Goal: Task Accomplishment & Management: Complete application form

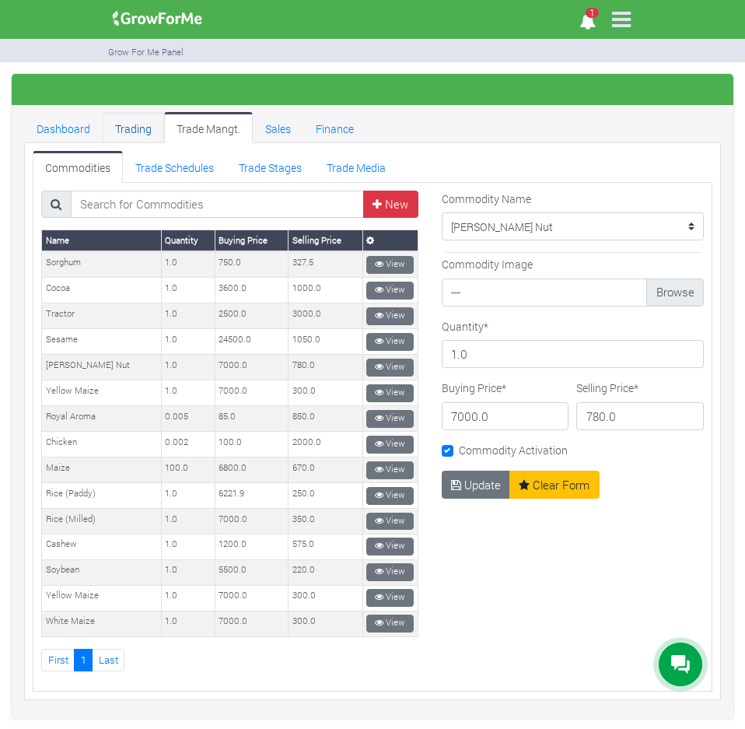
click at [135, 128] on link "Trading" at bounding box center [133, 127] width 61 height 31
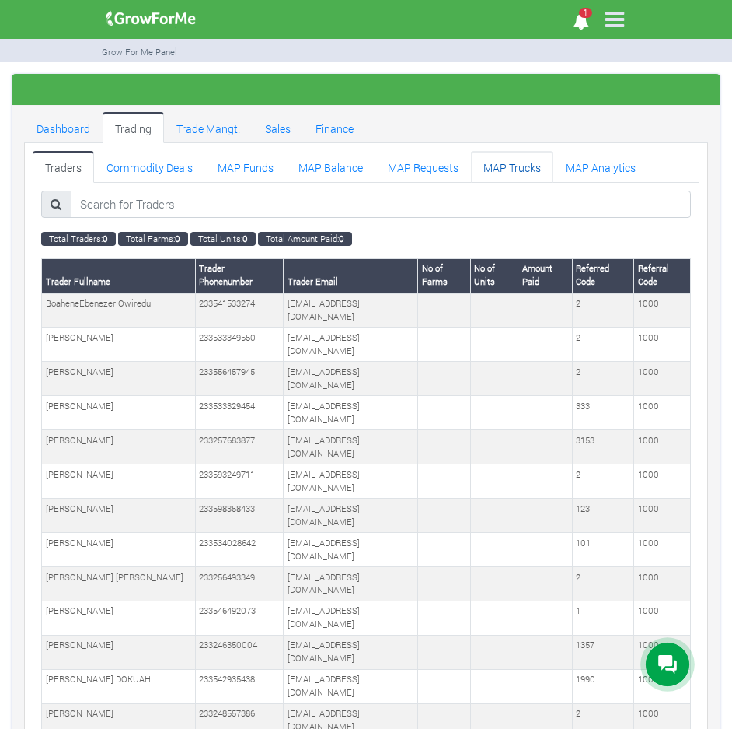
click at [491, 159] on link "MAP Trucks" at bounding box center [512, 166] width 82 height 31
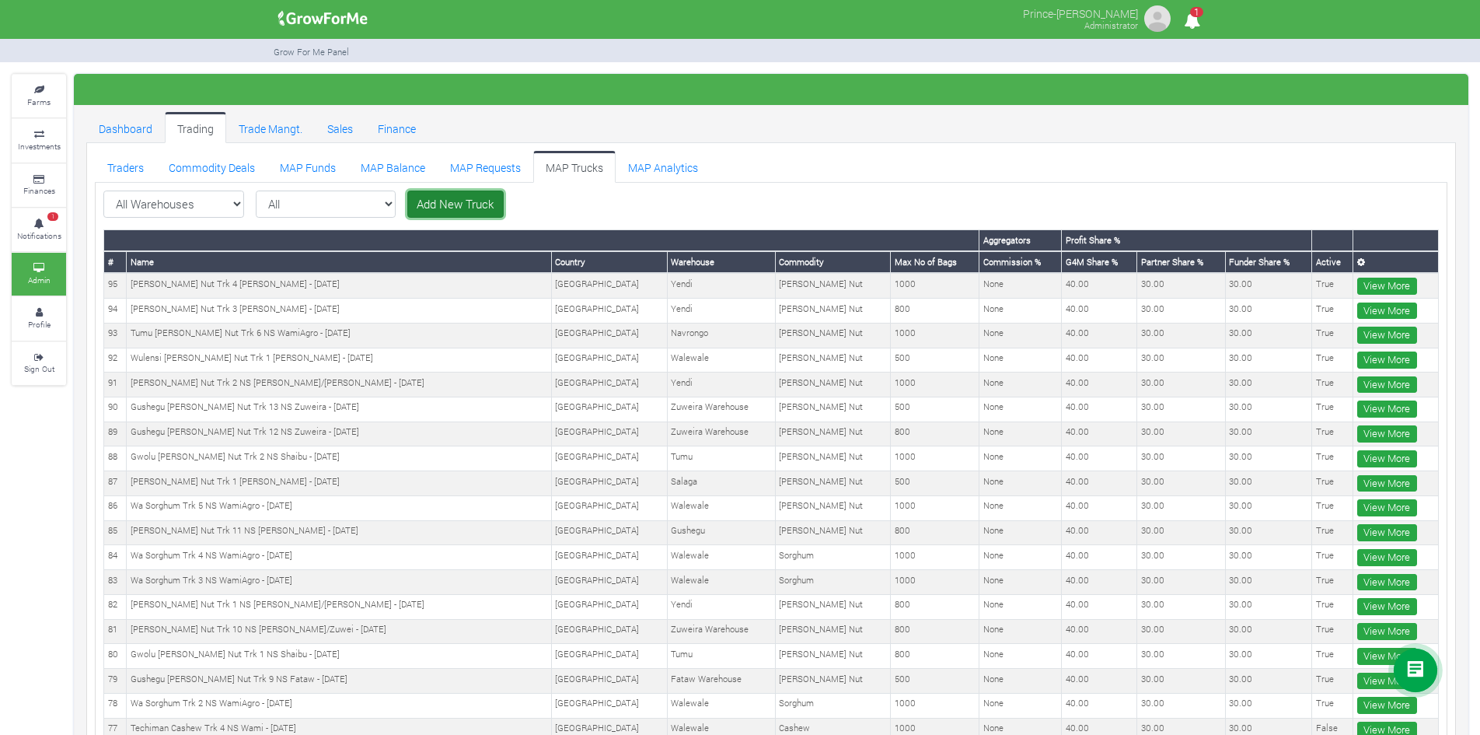
click at [414, 202] on link "Add New Truck" at bounding box center [455, 204] width 96 height 28
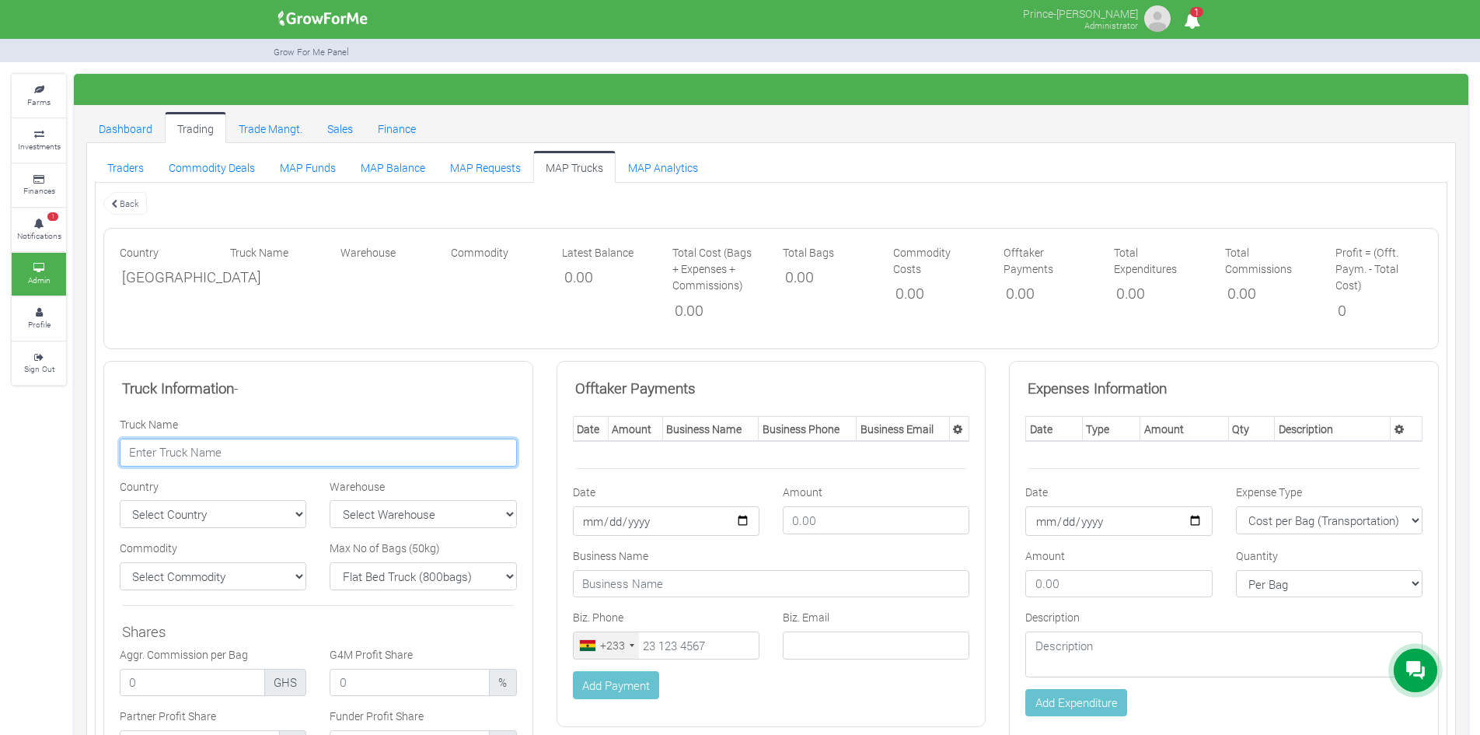
click at [300, 453] on input "text" at bounding box center [318, 453] width 397 height 28
paste input "Gushegu Shea Nut Trk 14 NS Fataw - 10/09/2025"
type input "Gushegu Shea Nut Trk 14 NS Fataw - 10/09/2025"
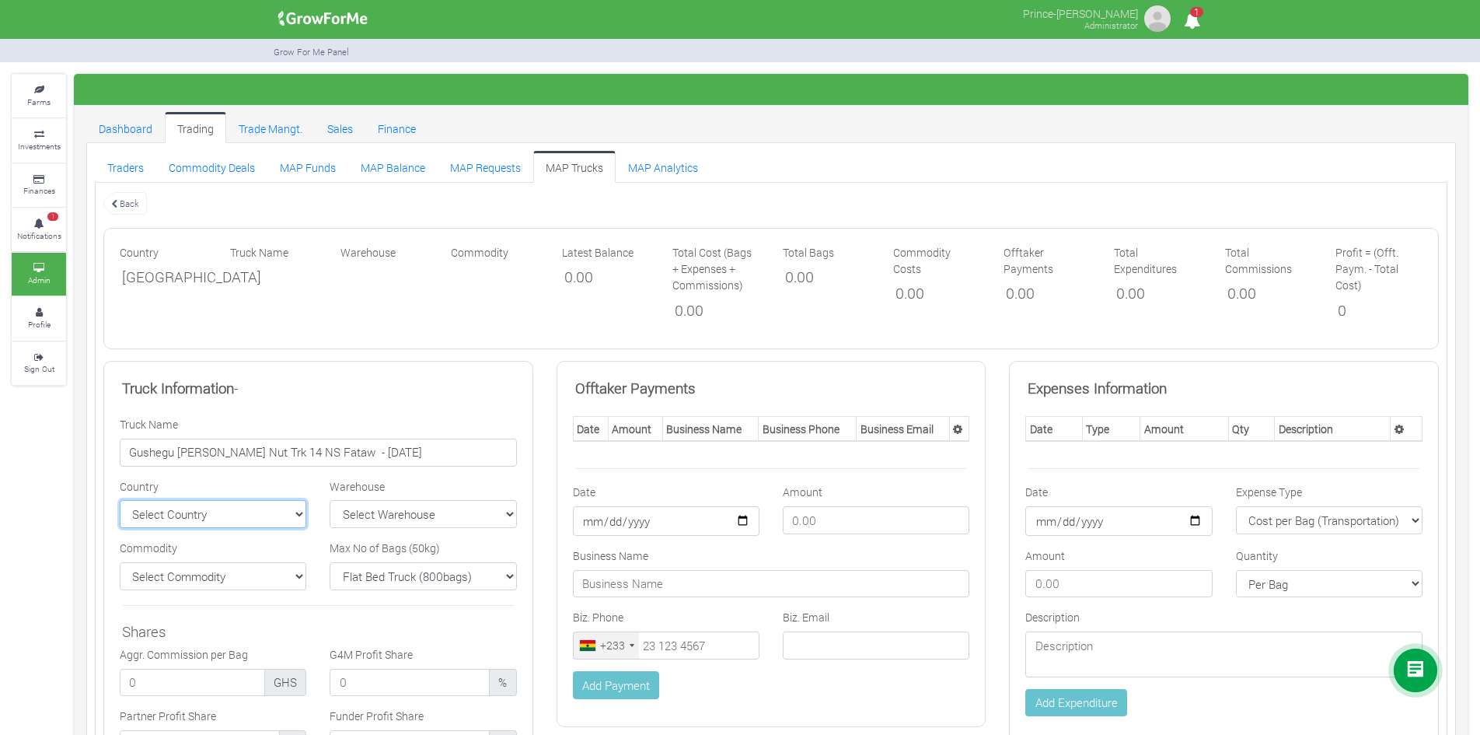
click at [279, 523] on select "Select Country Ghana Nigeria" at bounding box center [213, 514] width 187 height 28
select select "Ghana"
click at [120, 500] on select "Select Country Ghana Nigeria" at bounding box center [213, 514] width 187 height 28
click at [375, 511] on select "Select Warehouse TDX Navrongo Walewale Garu (Faranaya) Kintampo" at bounding box center [423, 514] width 187 height 28
select select "13"
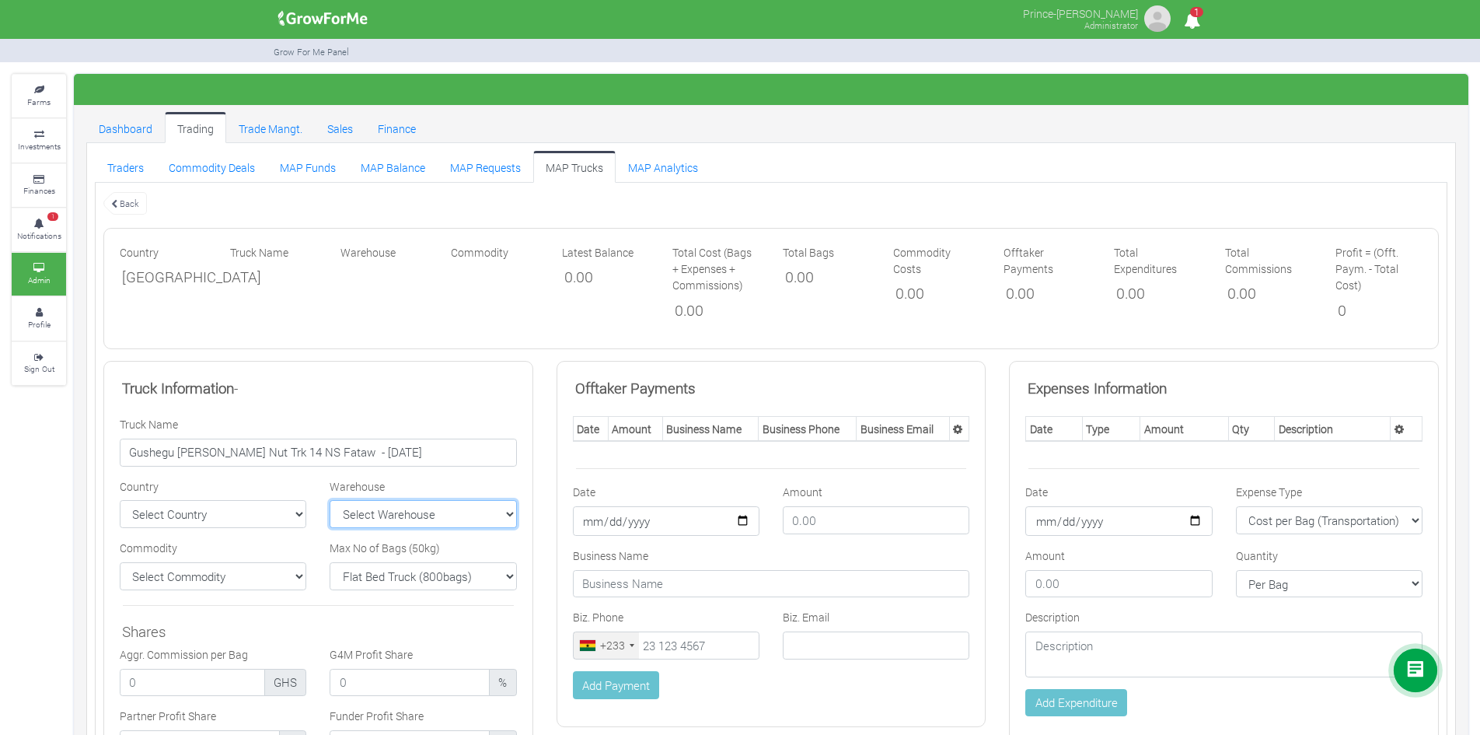
click at [330, 500] on select "Select Warehouse TDX Navrongo Walewale Garu (Faranaya) Kintampo" at bounding box center [423, 514] width 187 height 28
click at [272, 572] on select "Select Commodity Yellow Maize Chicken Cocoa Tractor Royal Aroma" at bounding box center [213, 576] width 187 height 28
select select "11"
click at [120, 562] on select "Select Commodity Yellow Maize Chicken Cocoa Tractor Royal Aroma" at bounding box center [213, 576] width 187 height 28
click at [459, 577] on select "Flat Bed Truck (800bags) Bucket Truck (1000bags) Rhino Truck 1 (500bags) Rhino …" at bounding box center [423, 576] width 187 height 28
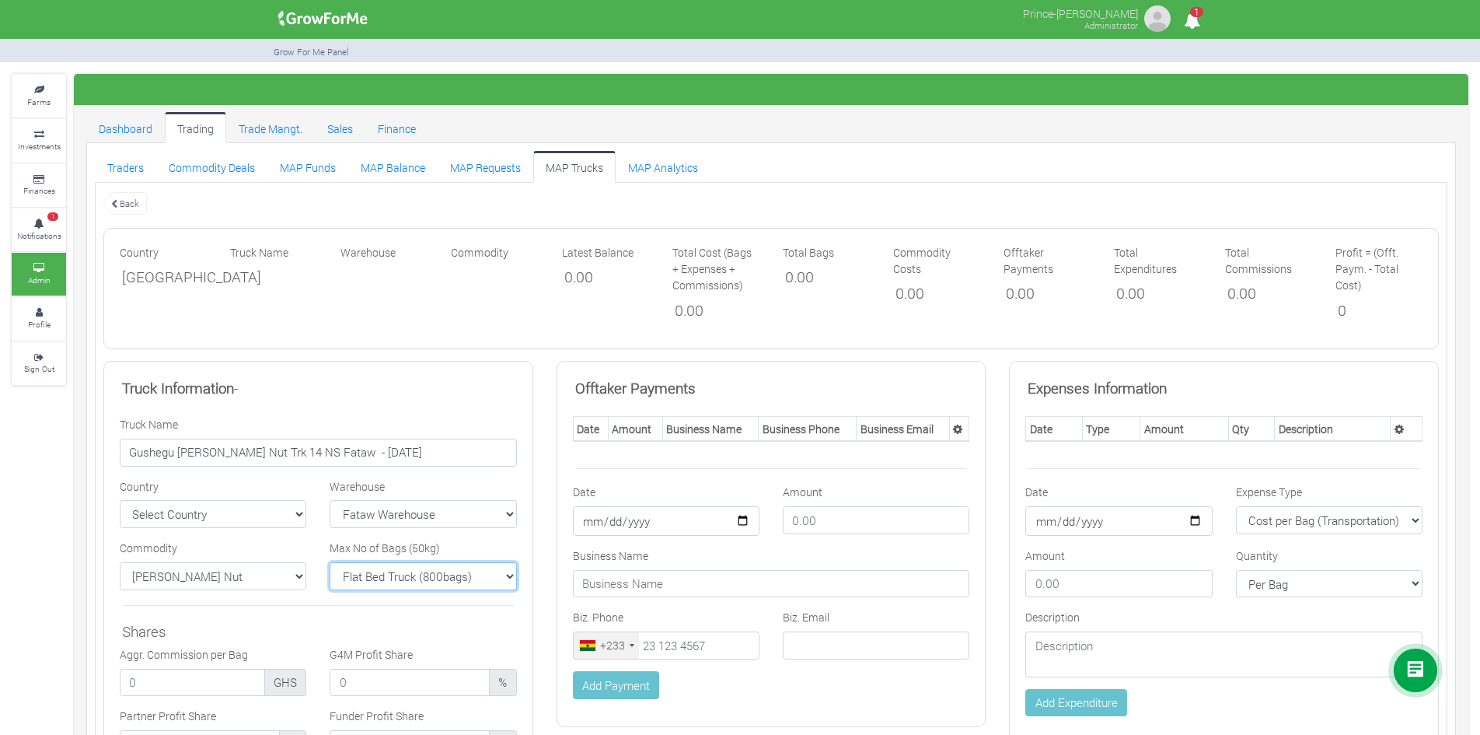
select select "1000"
click at [330, 562] on select "Flat Bed Truck (800bags) Bucket Truck (1000bags) Rhino Truck 1 (500bags) Rhino …" at bounding box center [423, 576] width 187 height 28
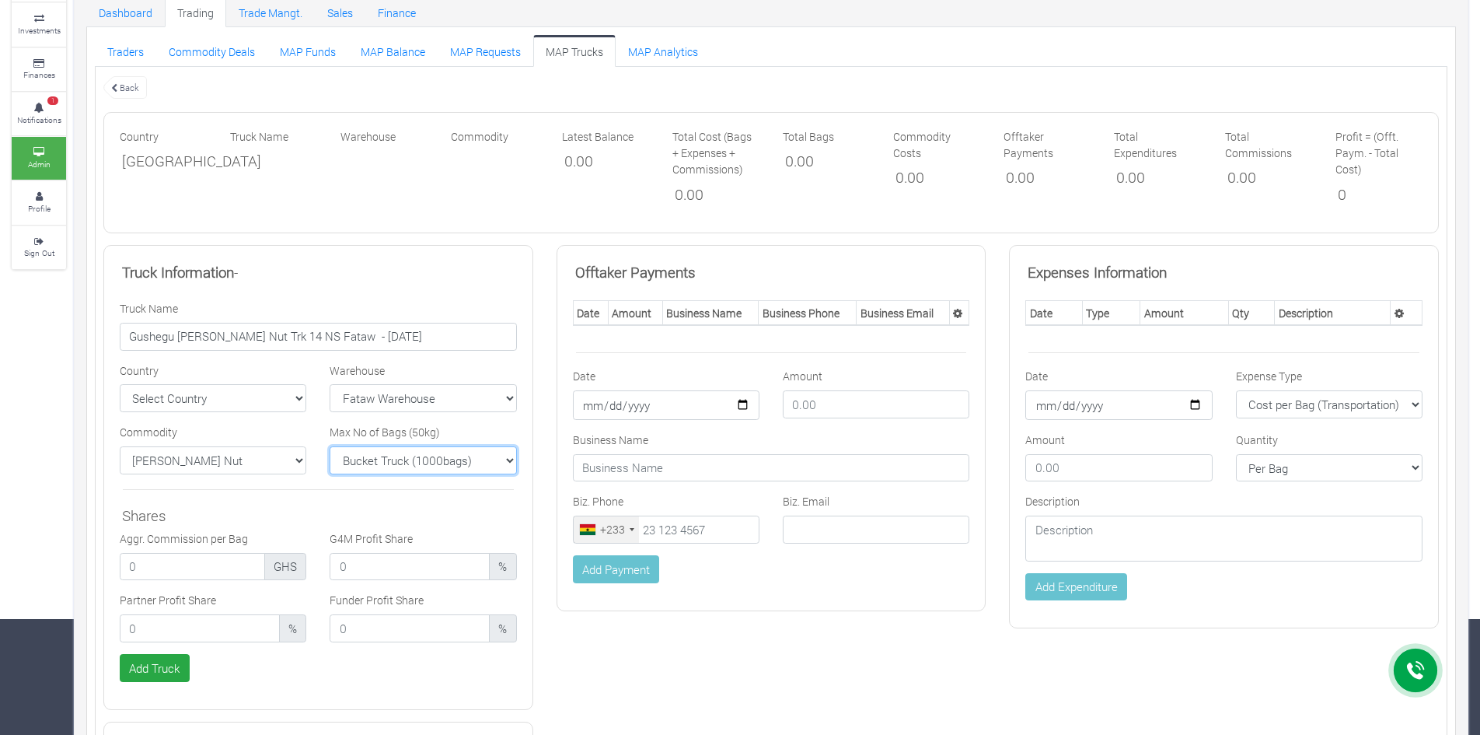
scroll to position [117, 0]
click at [228, 629] on input "number" at bounding box center [200, 627] width 160 height 28
type input "30.00"
click at [362, 620] on input "number" at bounding box center [410, 627] width 160 height 28
type input "30.00"
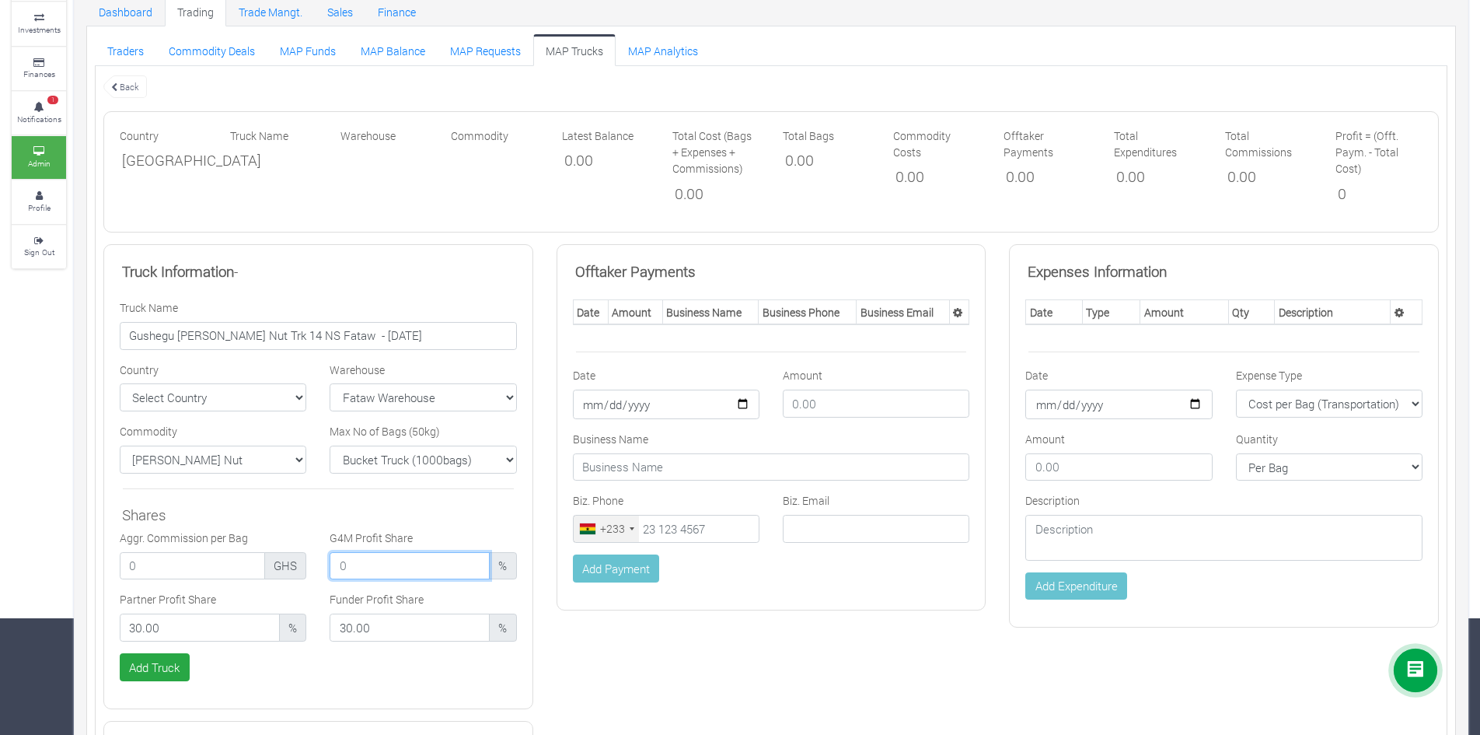
click at [390, 564] on input "number" at bounding box center [410, 566] width 160 height 28
type input "40.00"
click at [162, 668] on button "Add Truck" at bounding box center [155, 667] width 70 height 28
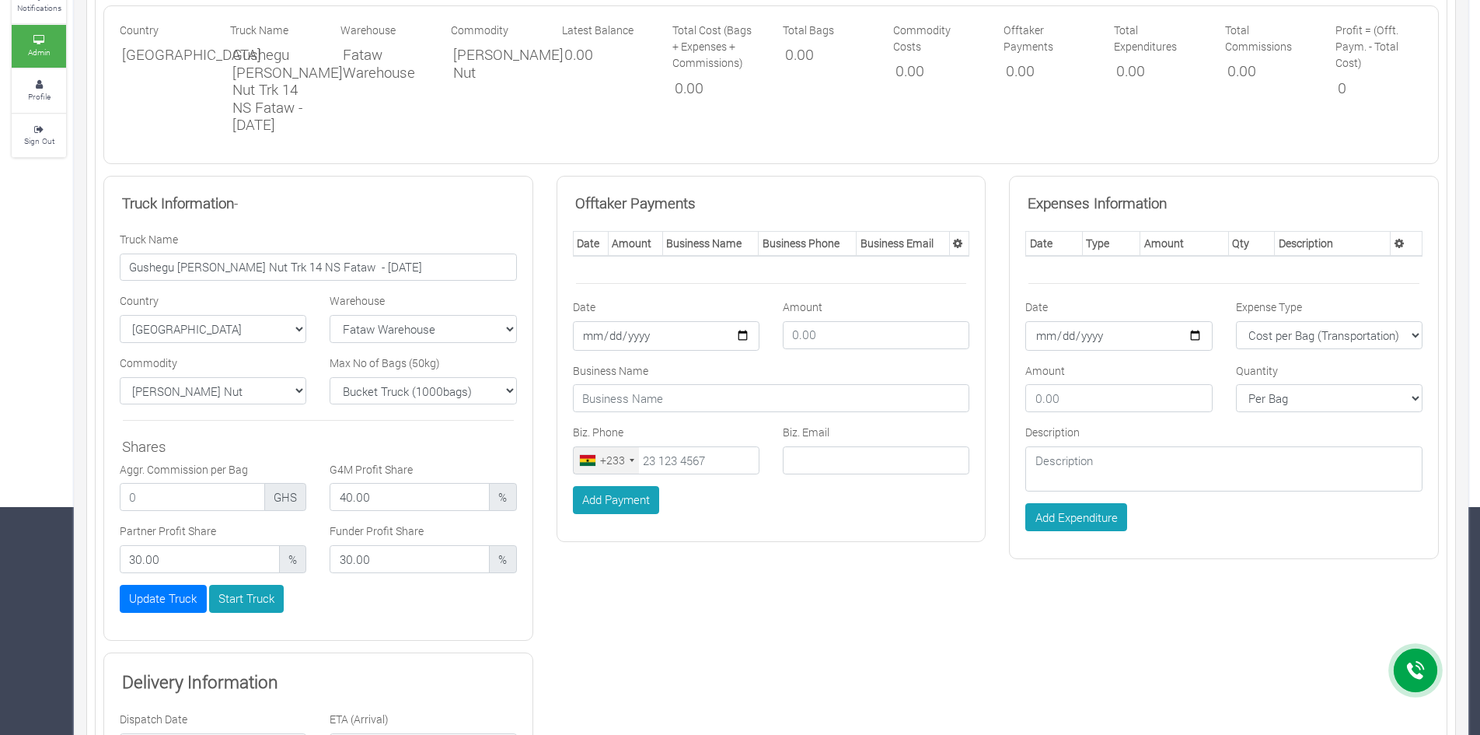
scroll to position [376, 0]
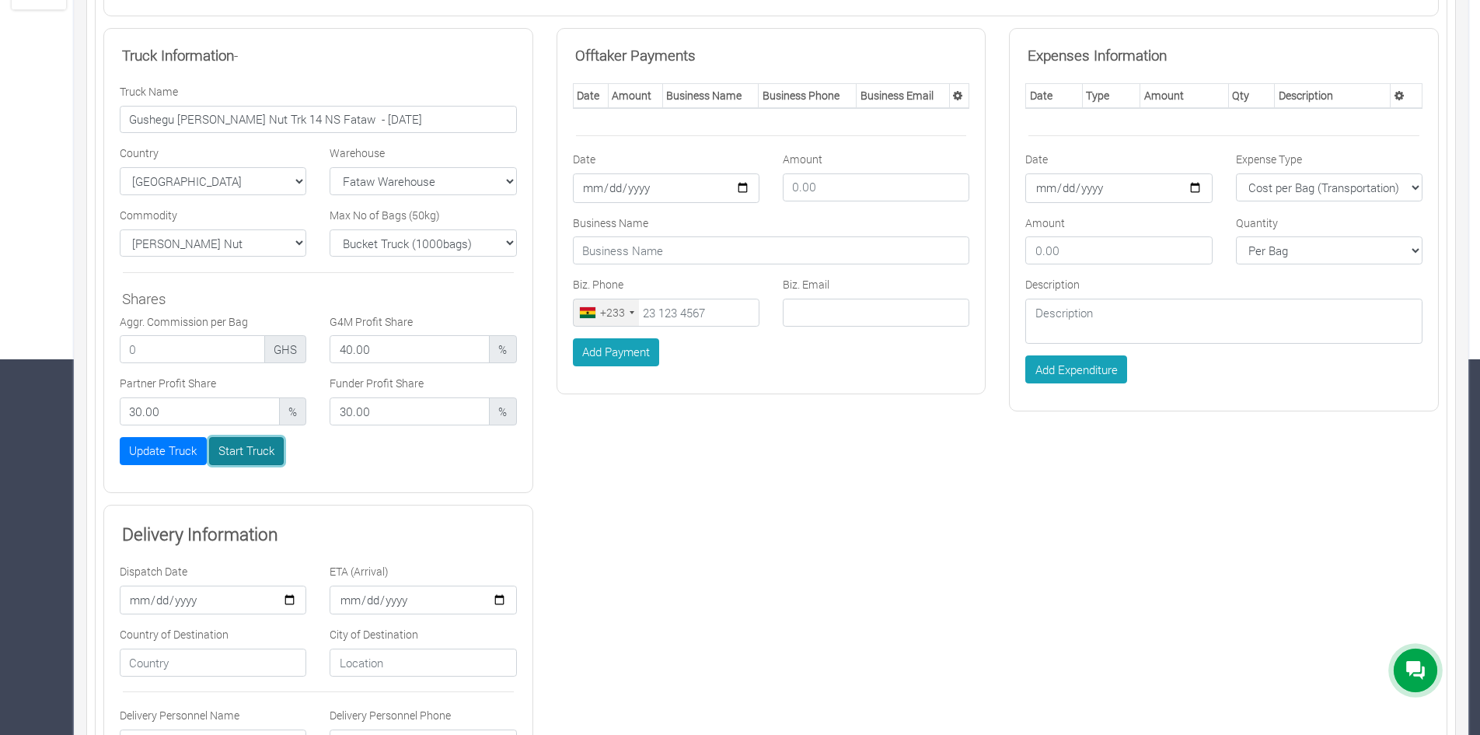
click at [260, 448] on button "Start Truck" at bounding box center [246, 451] width 75 height 28
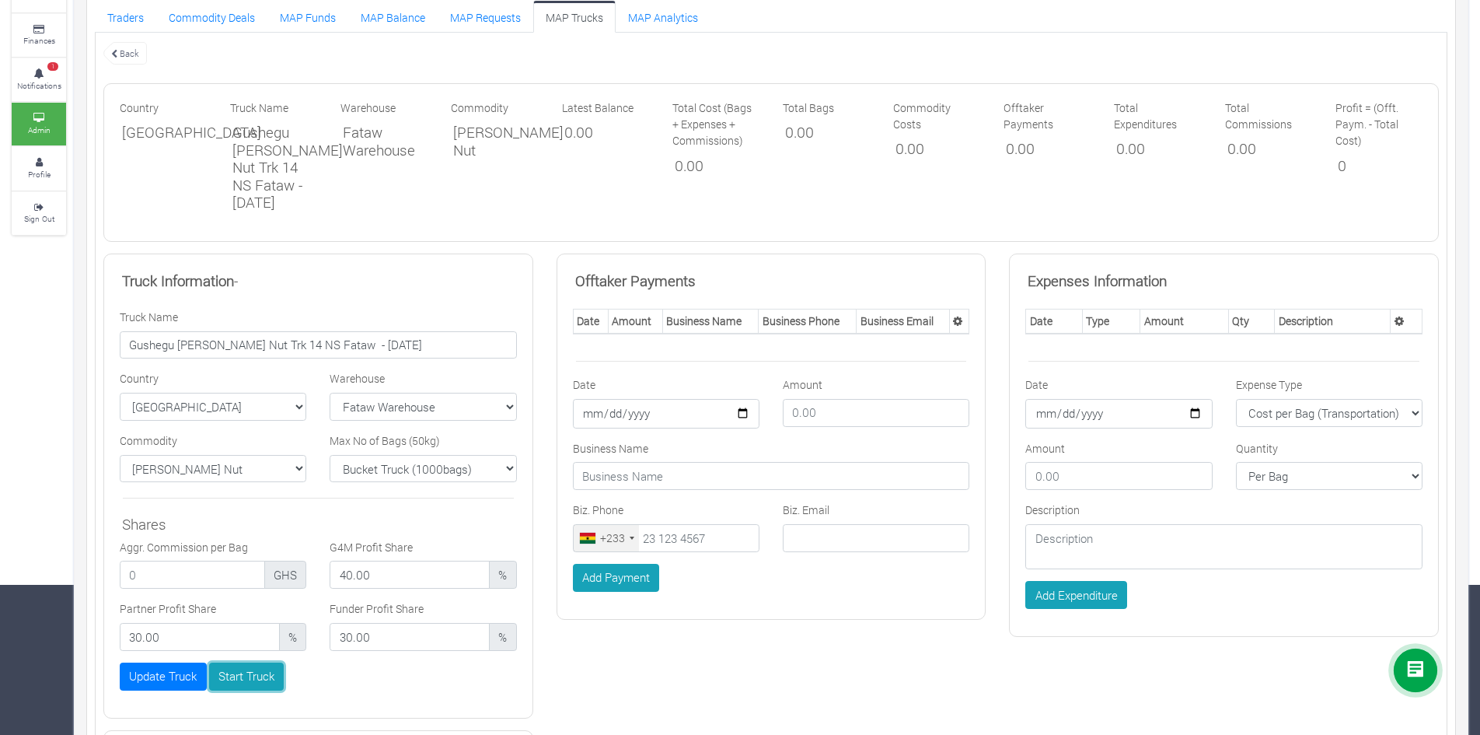
scroll to position [100, 0]
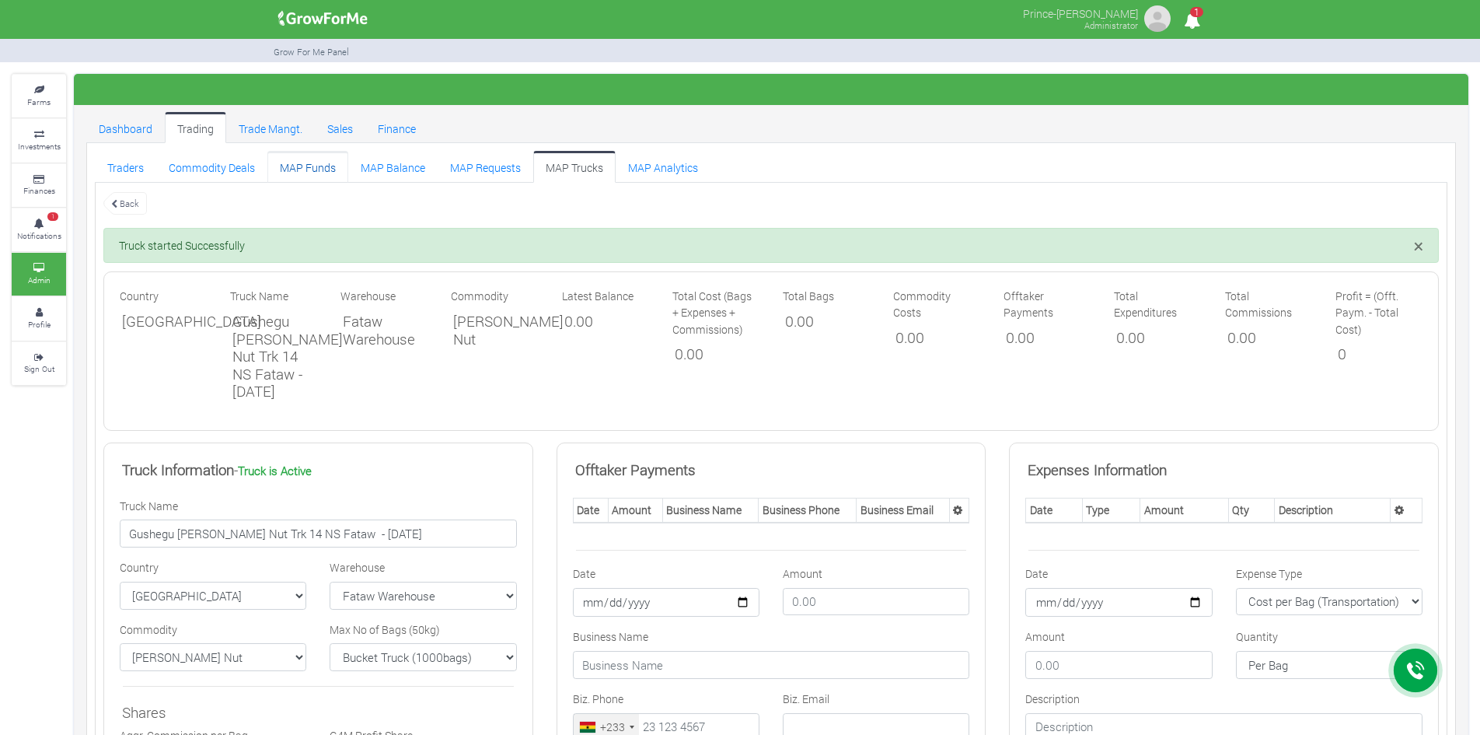
click at [315, 166] on link "MAP Funds" at bounding box center [307, 166] width 81 height 31
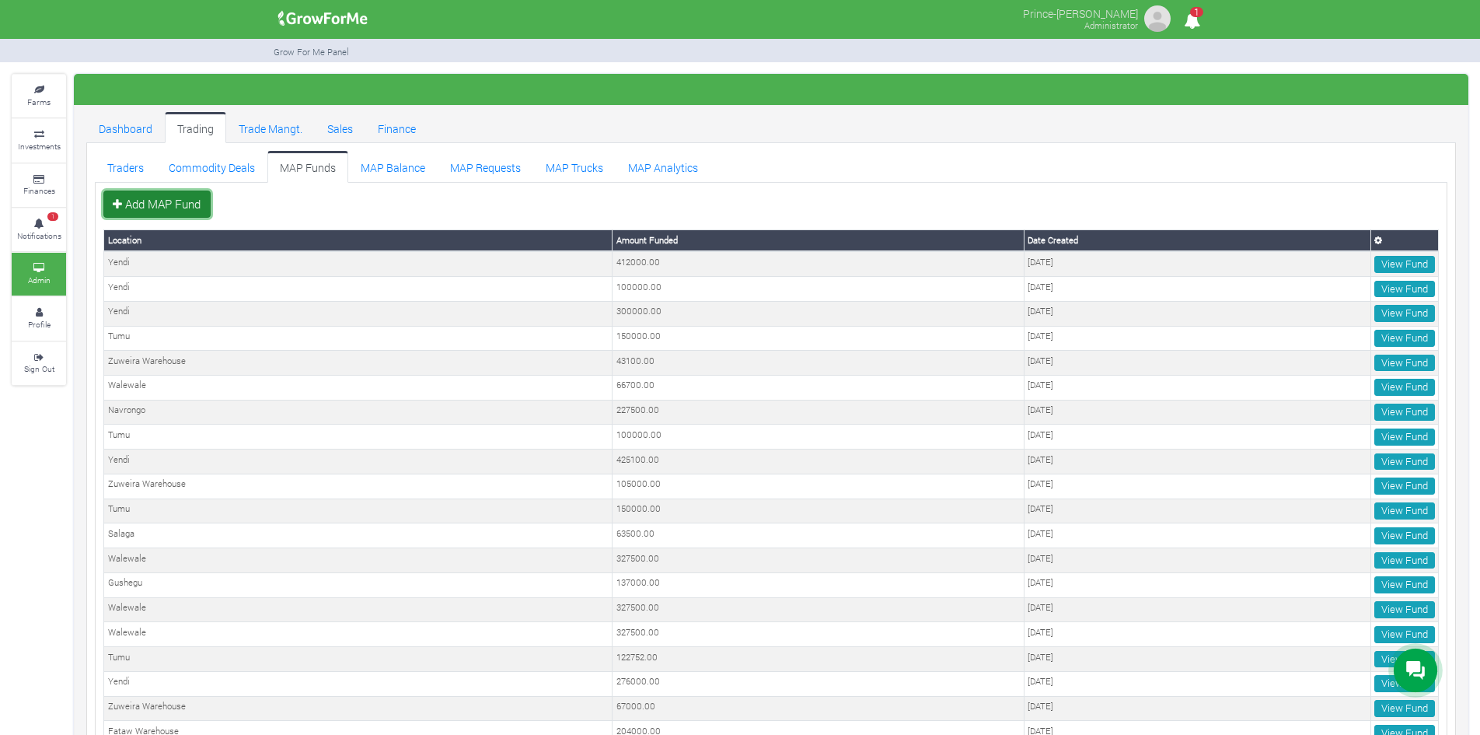
click at [173, 201] on link "Add MAP Fund" at bounding box center [156, 204] width 107 height 28
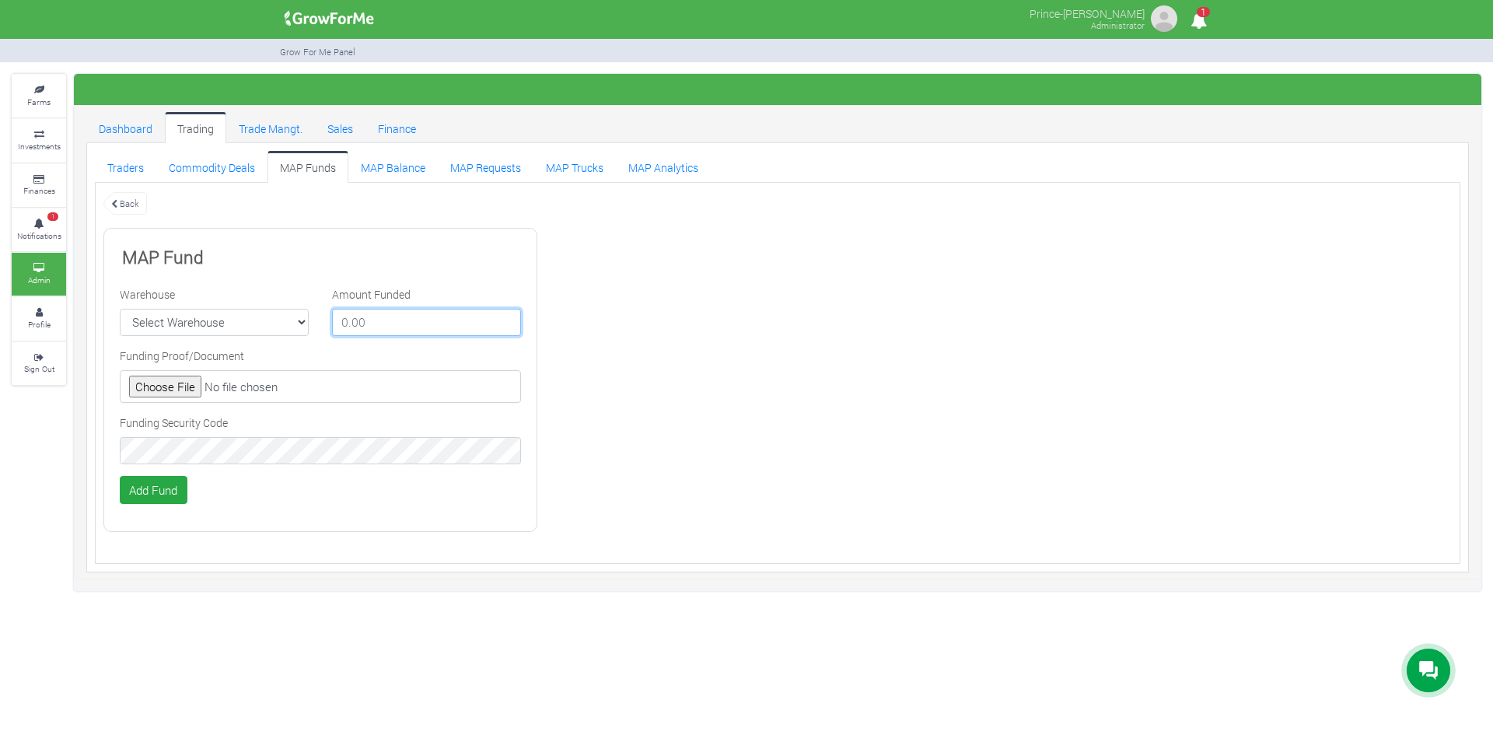
click at [400, 330] on input "number" at bounding box center [426, 323] width 189 height 28
type input "390000"
click at [254, 321] on select "Select Warehouse TDX Navrongo [GEOGRAPHIC_DATA] Garu (Faranaya) Kintampo Langbe…" at bounding box center [214, 323] width 189 height 28
select select "13"
click at [120, 309] on select "Select Warehouse TDX Navrongo [GEOGRAPHIC_DATA] Garu (Faranaya) Kintampo Langbe…" at bounding box center [214, 323] width 189 height 28
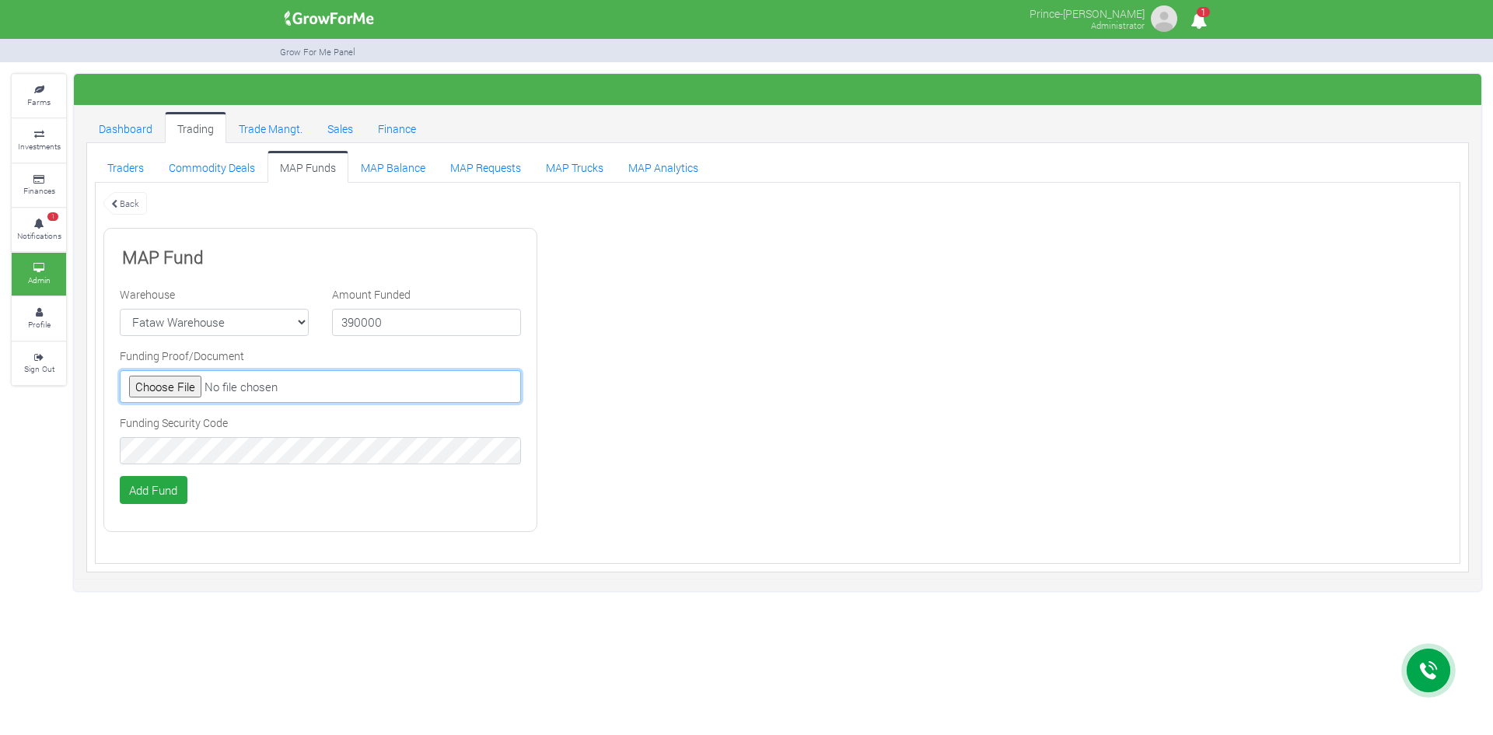
click at [169, 383] on input "file" at bounding box center [320, 386] width 401 height 33
type input "C:\fakepath\GHc 415,000.00.png"
click at [1389, 152] on ul "Traders Commodity Deals MAP Funds MAP Balance" at bounding box center [777, 166] width 1365 height 31
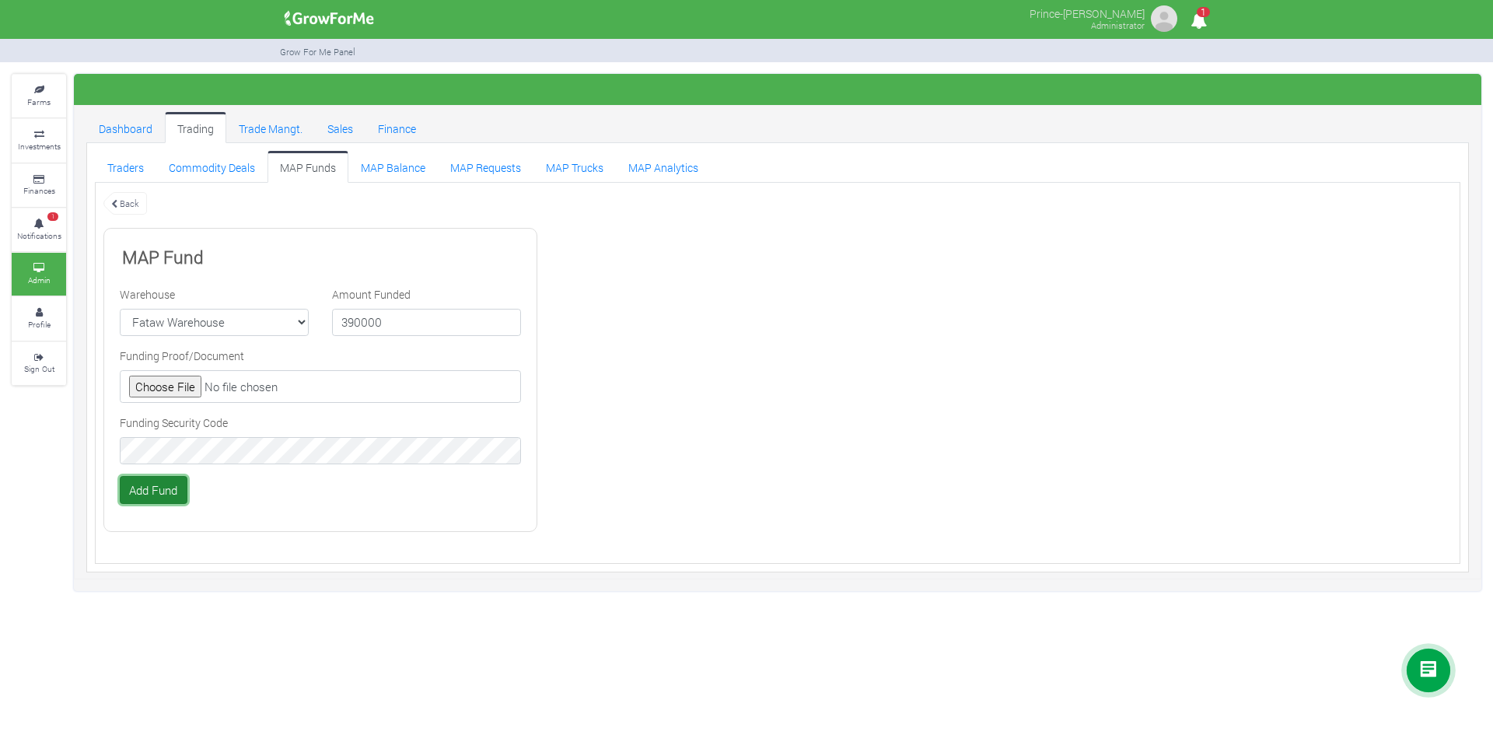
click at [155, 480] on button "Add Fund" at bounding box center [154, 490] width 68 height 28
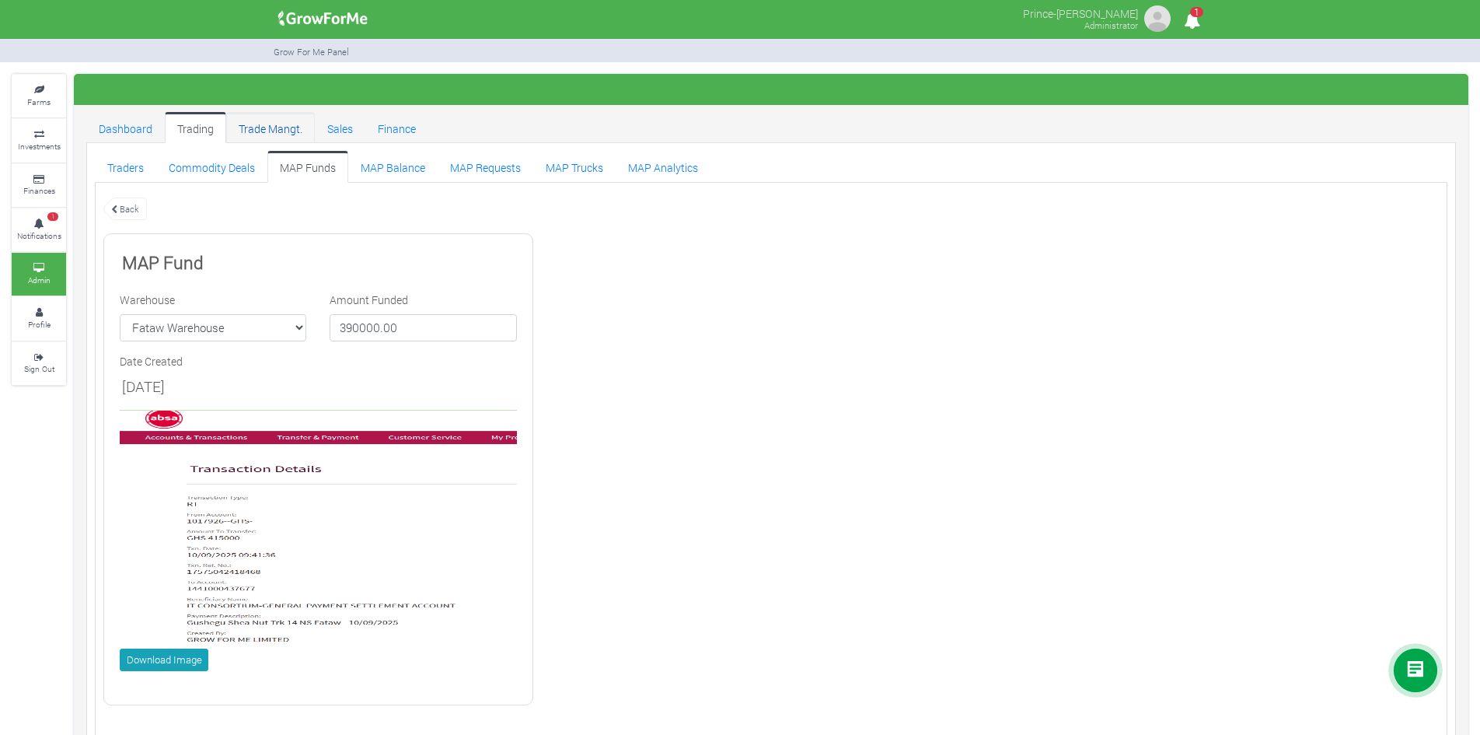
click at [268, 131] on link "Trade Mangt." at bounding box center [270, 127] width 89 height 31
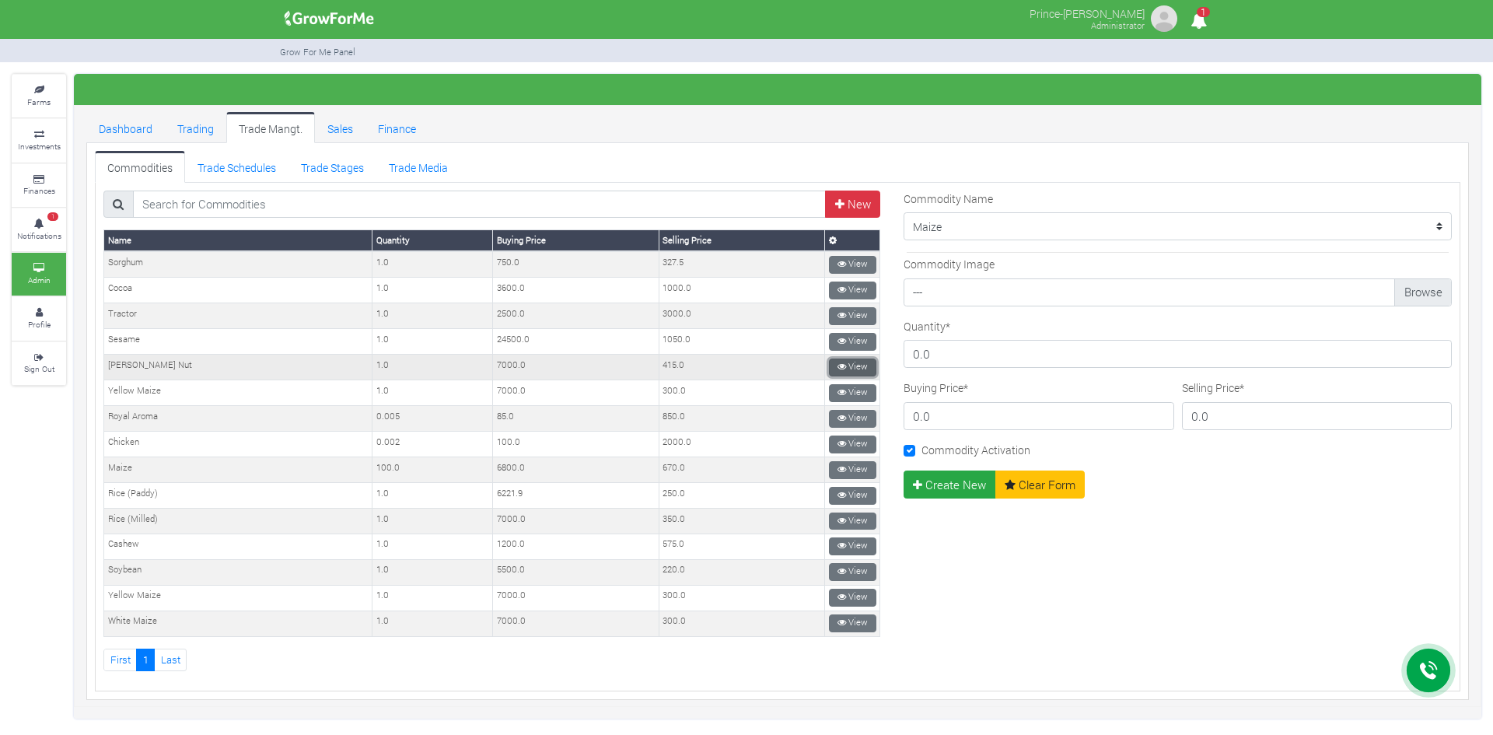
click at [840, 362] on link "View" at bounding box center [852, 367] width 47 height 18
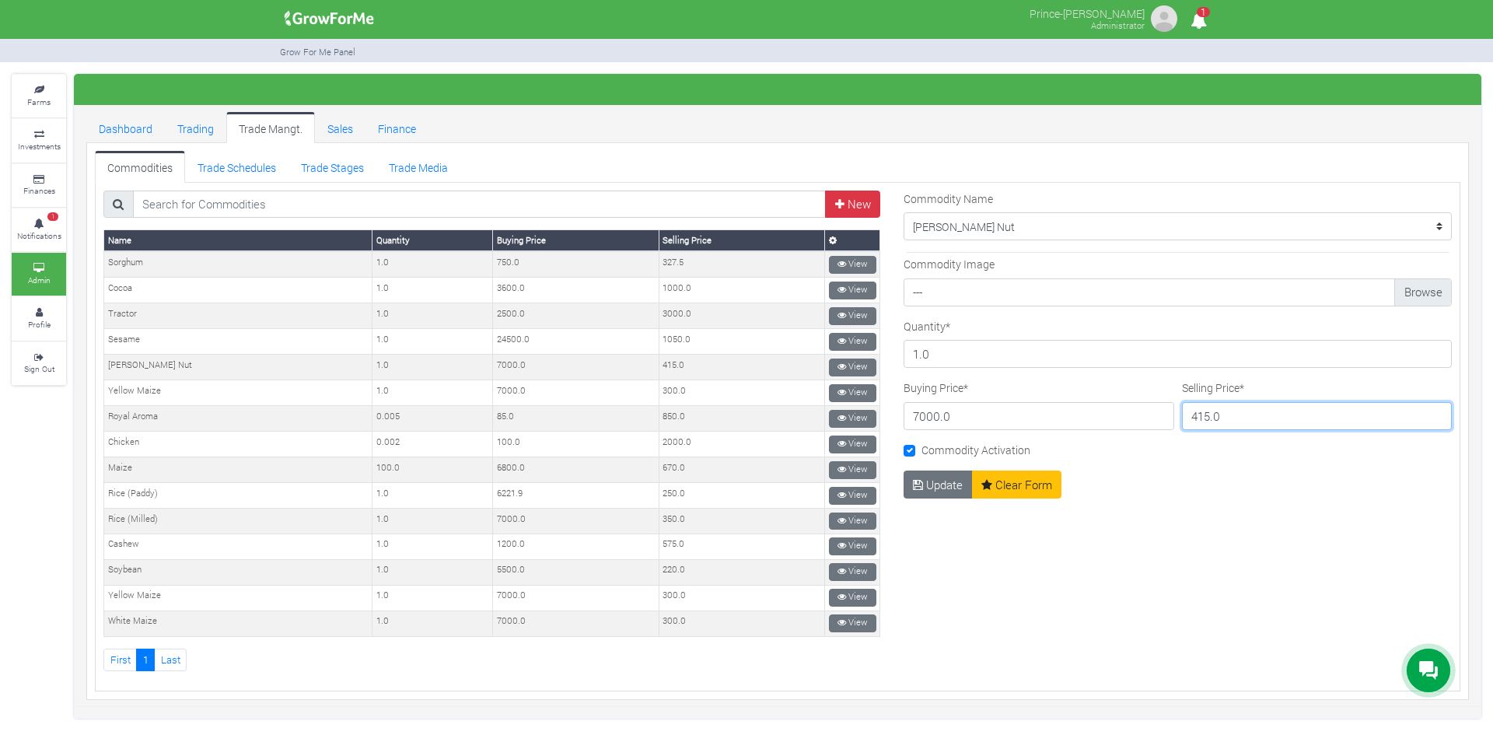
click at [1221, 414] on input "415.0" at bounding box center [1317, 416] width 271 height 28
type input "780"
click at [934, 487] on button "Update" at bounding box center [937, 484] width 69 height 28
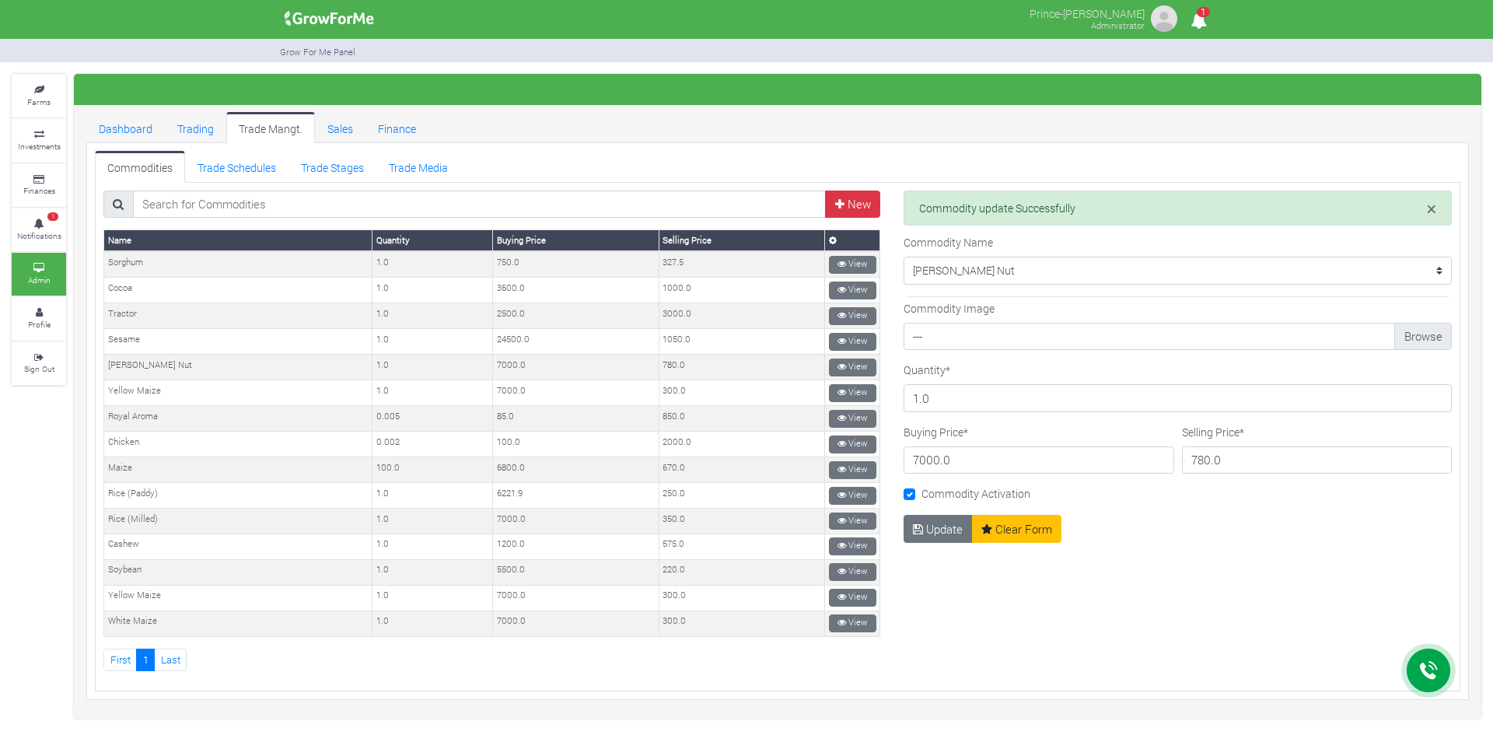
click at [1086, 571] on div "× Commodity update Successfully Commodity Name" at bounding box center [1177, 430] width 571 height 481
